Goal: Task Accomplishment & Management: Manage account settings

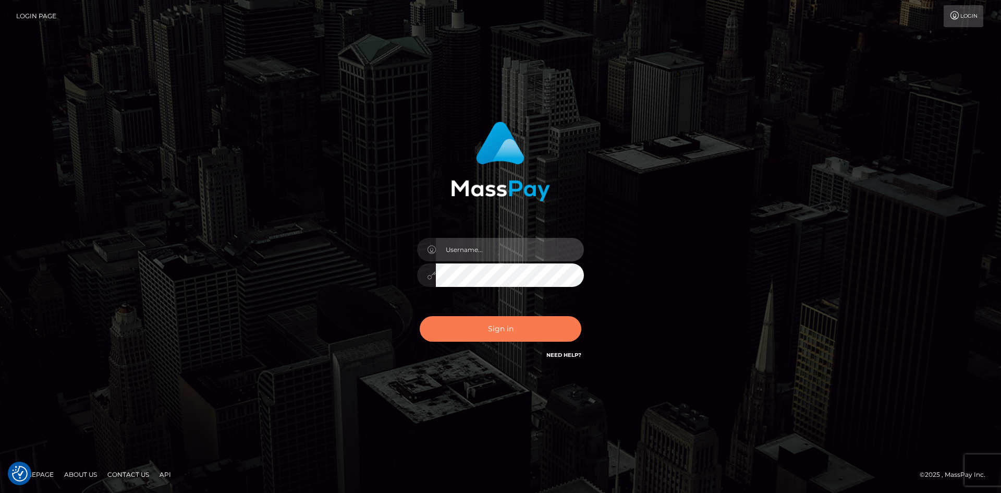
type input "Amy.Springer2"
click at [485, 328] on button "Sign in" at bounding box center [501, 329] width 162 height 26
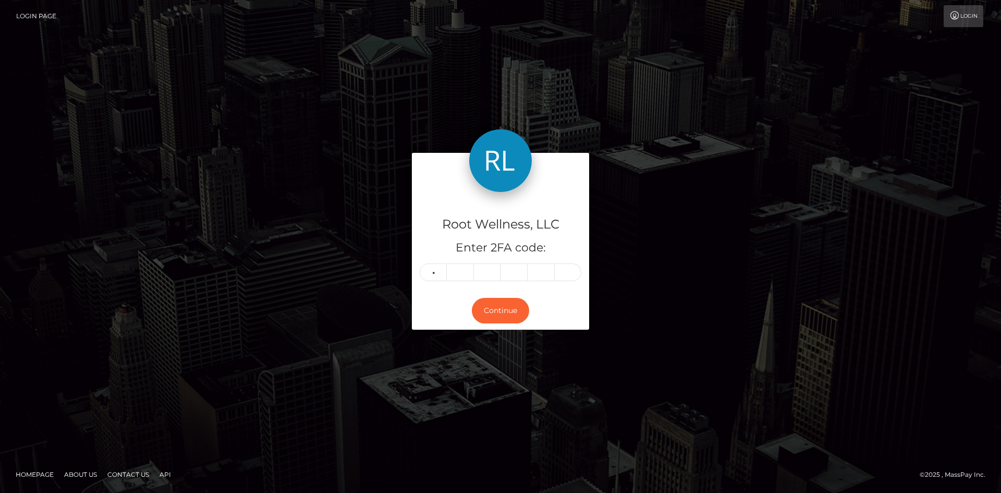
type input "5"
type input "3"
type input "4"
type input "3"
type input "2"
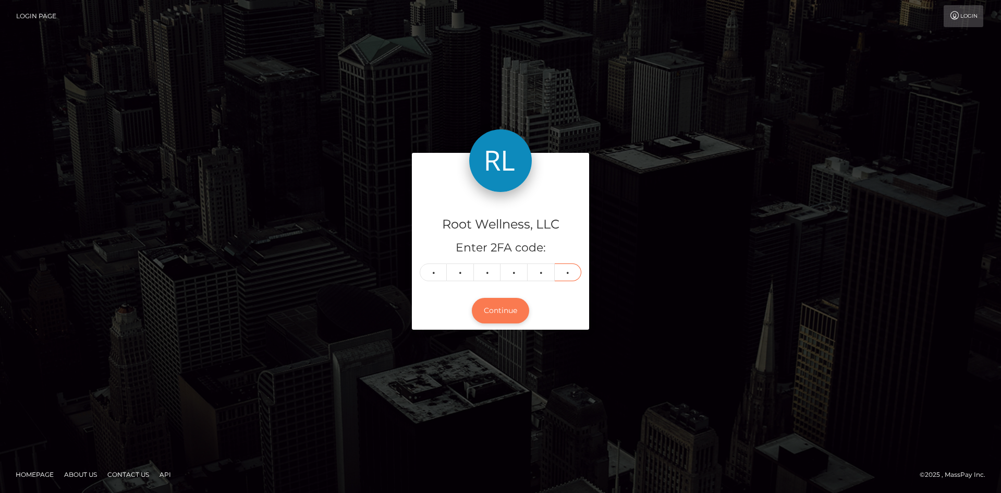
type input "1"
click at [493, 311] on button "Continue" at bounding box center [500, 311] width 57 height 26
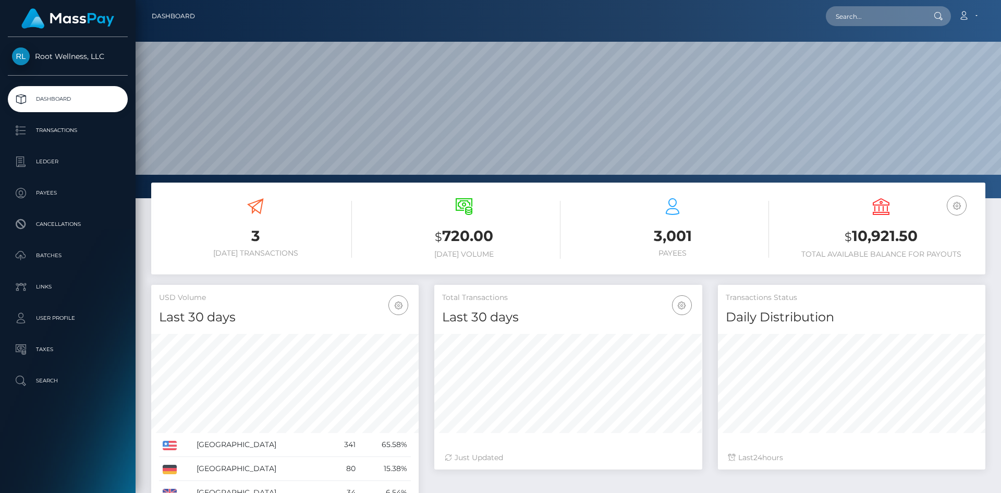
scroll to position [185, 268]
